Goal: Check status

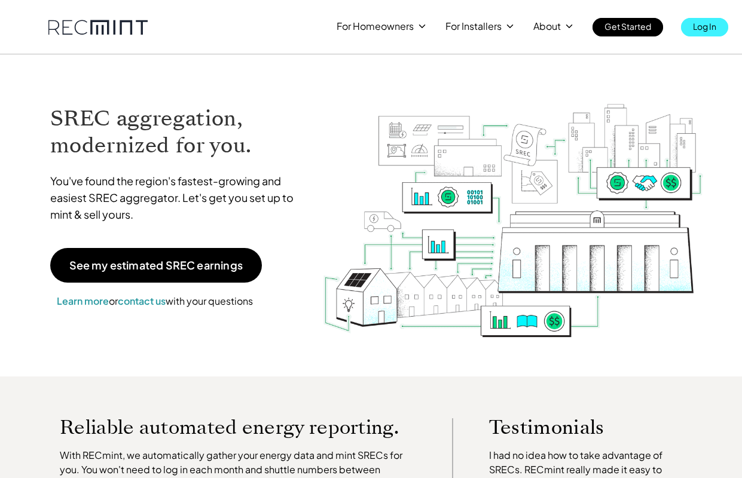
click at [707, 24] on p "Log In" at bounding box center [704, 26] width 23 height 17
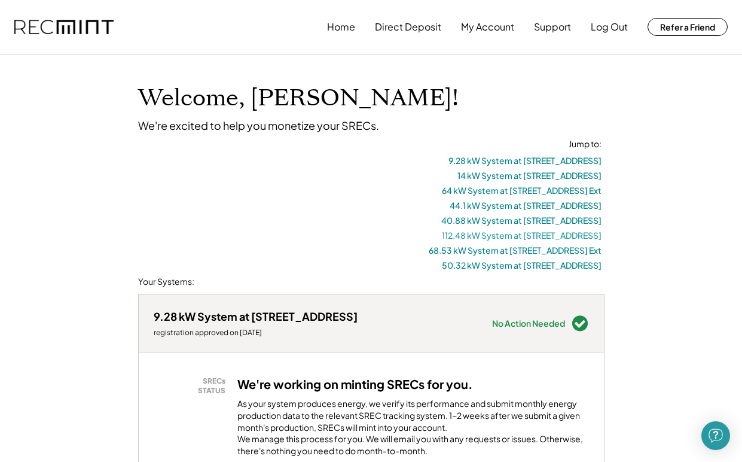
click at [570, 233] on button "112.48 kW System at 1028 W 27th St" at bounding box center [522, 235] width 160 height 15
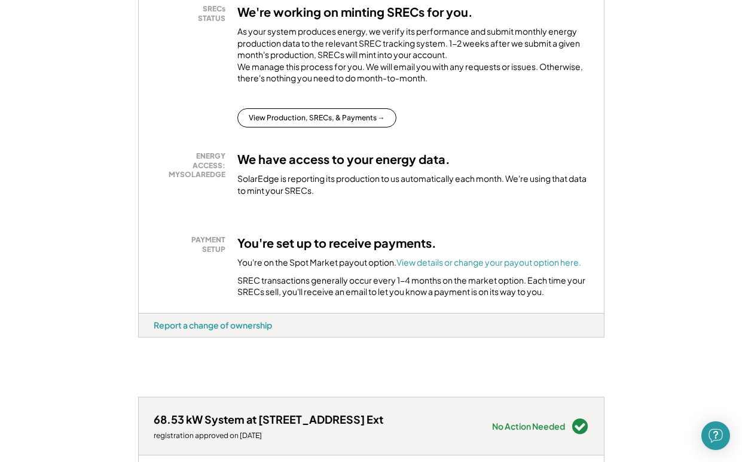
scroll to position [2755, 0]
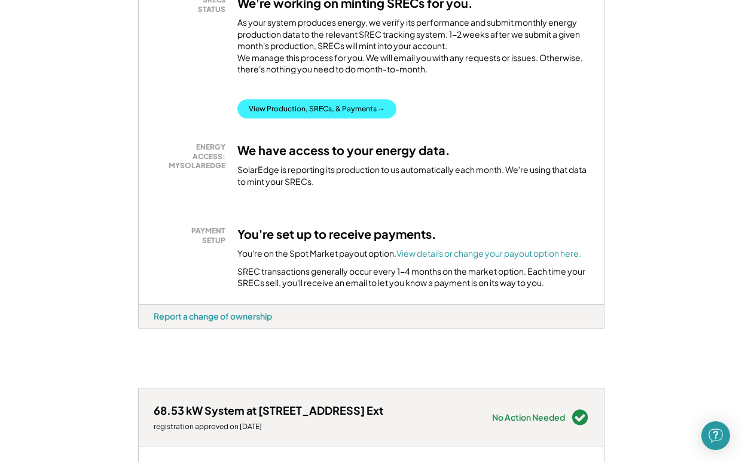
click at [267, 118] on button "View Production, SRECs, & Payments →" at bounding box center [316, 108] width 159 height 19
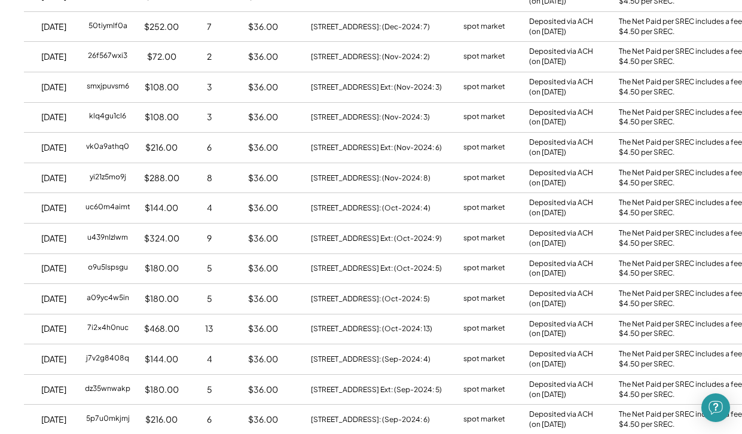
scroll to position [1175, 0]
